Goal: Task Accomplishment & Management: Complete application form

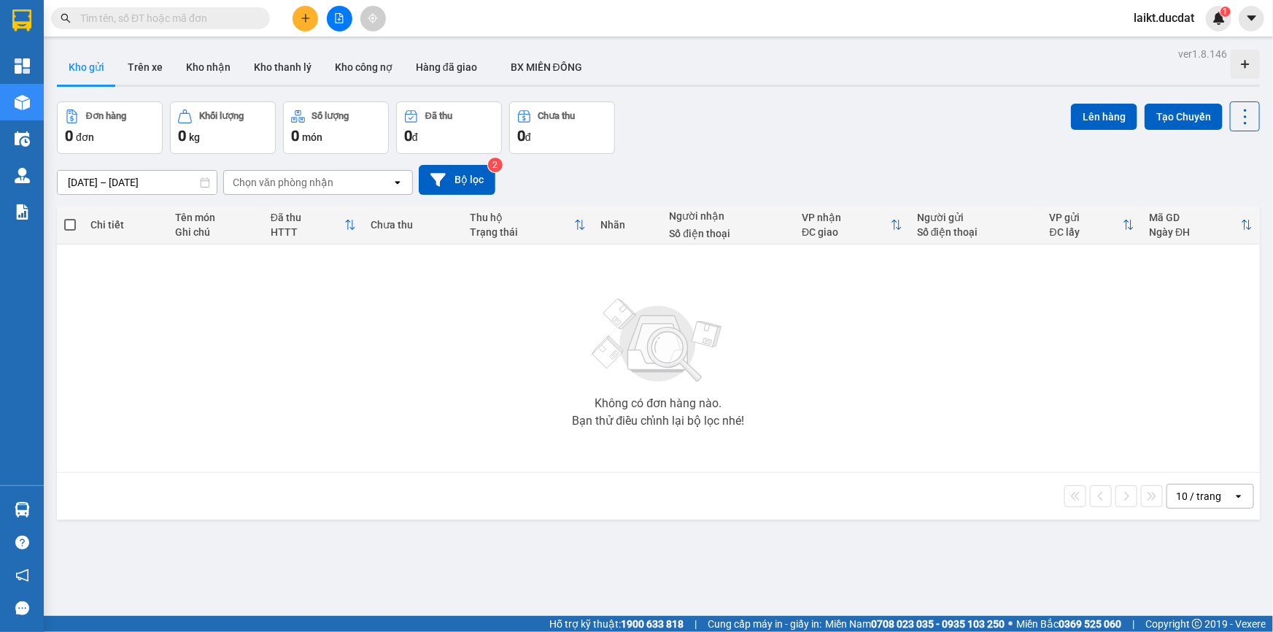
click at [144, 20] on input "text" at bounding box center [166, 18] width 172 height 16
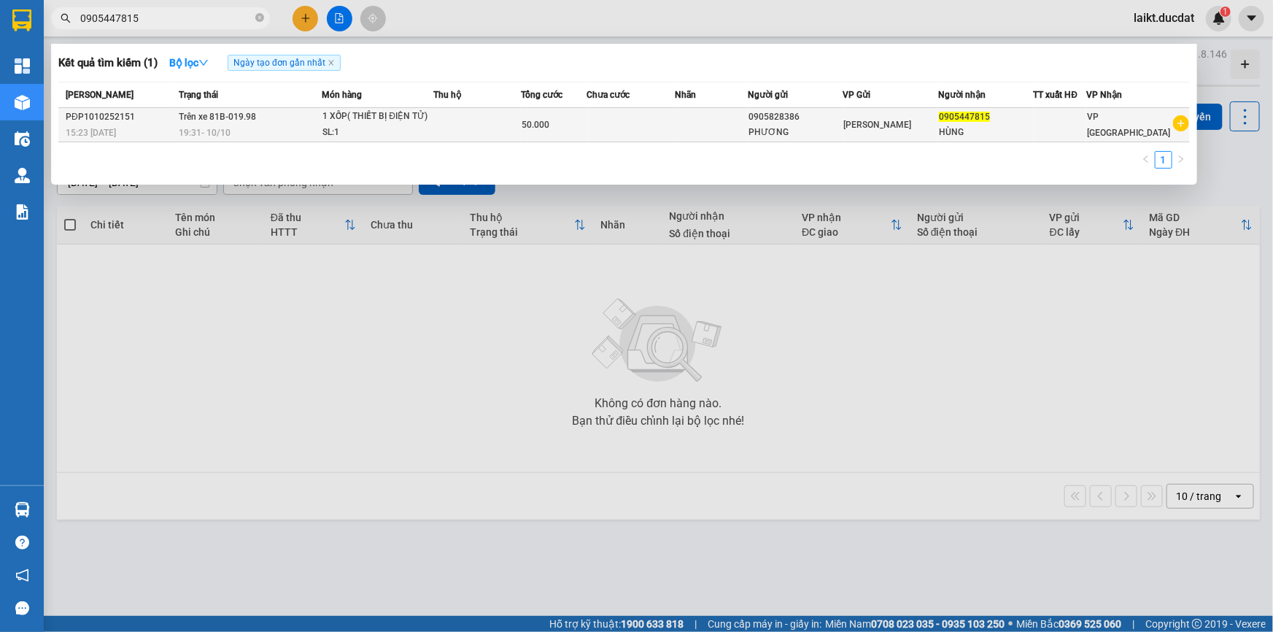
type input "0905447815"
click at [212, 118] on span "Trên xe 81B-019.98" at bounding box center [217, 117] width 77 height 10
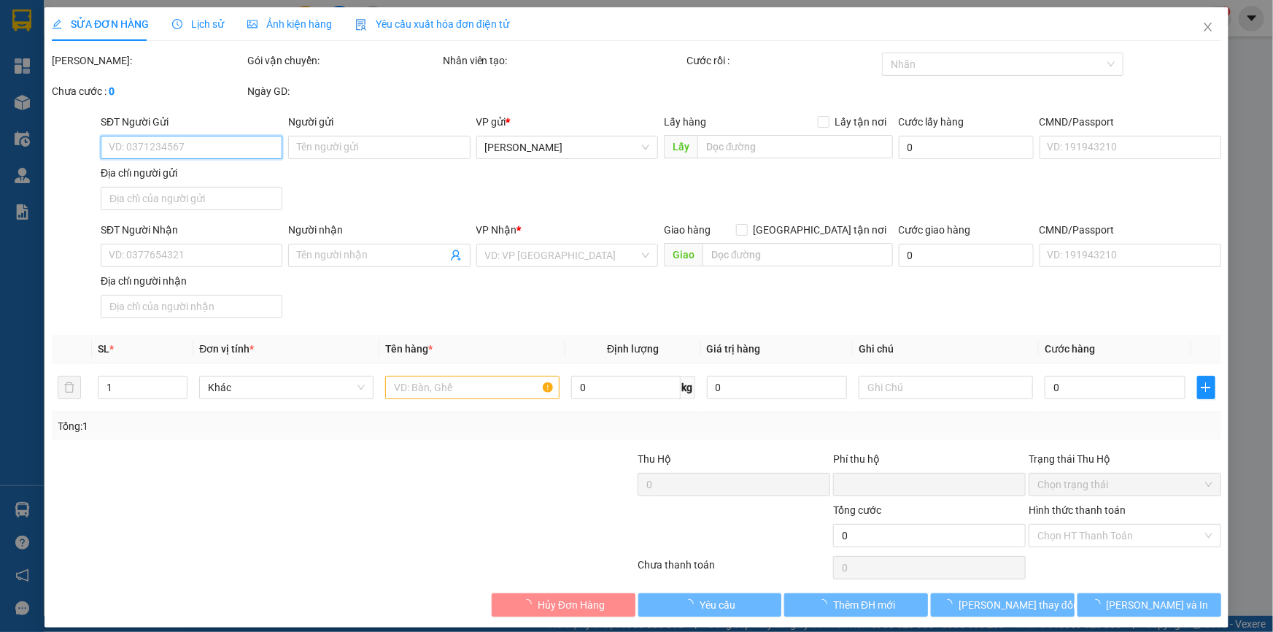
type input "0905828386"
type input "PHƯƠNG"
type input "0905447815"
type input "HÙNG"
type input "0"
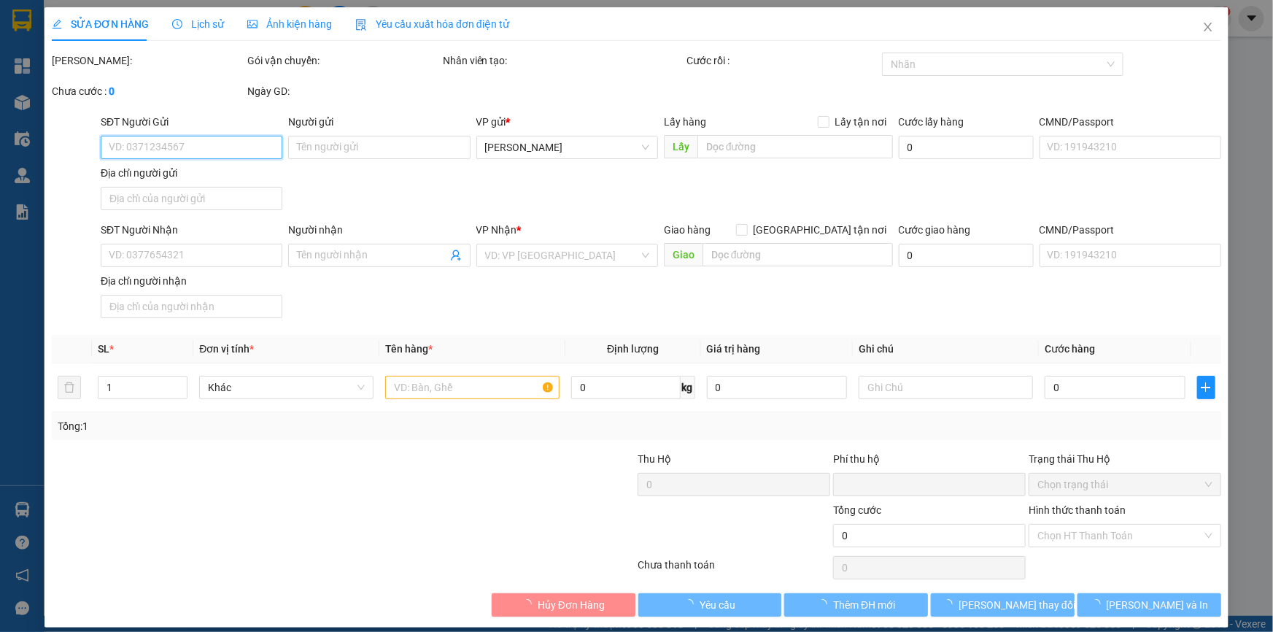
type input "50.000"
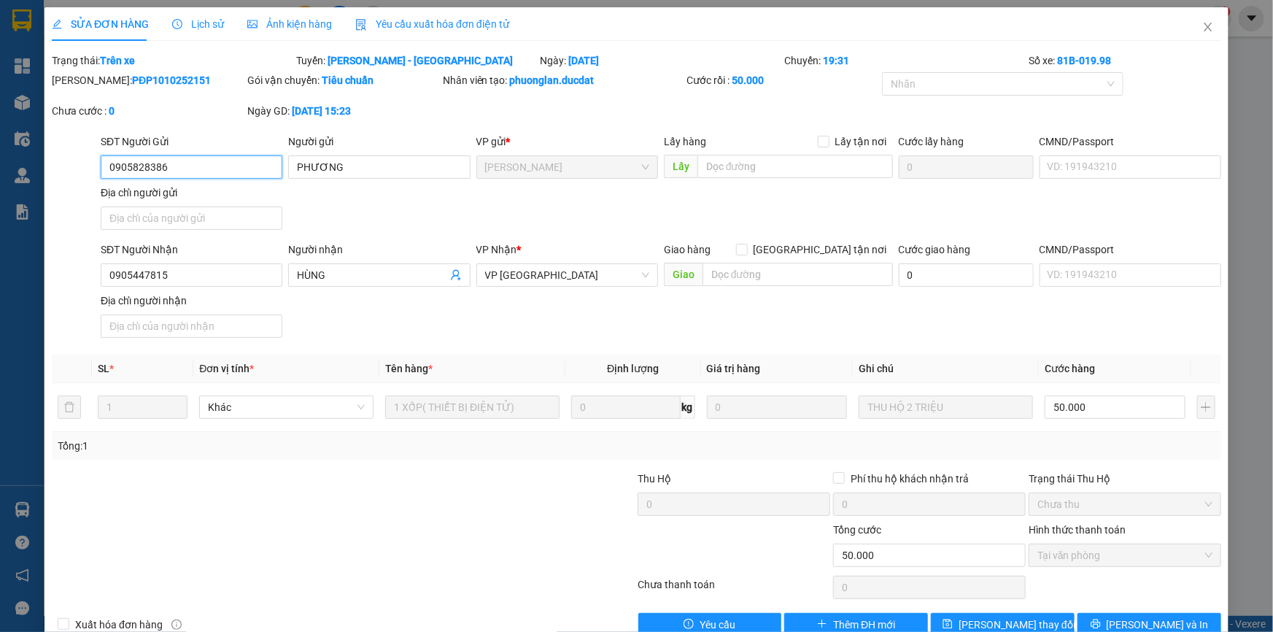
drag, startPoint x: 187, startPoint y: 167, endPoint x: 87, endPoint y: 182, distance: 101.7
click at [87, 182] on div "SĐT Người Gửi 0905828386 0905828386 Người gửi PHƯƠNG VP gửi * [PERSON_NAME] Lấy…" at bounding box center [636, 184] width 1172 height 102
click at [1204, 27] on icon "close" at bounding box center [1208, 27] width 8 height 9
